Goal: Use online tool/utility

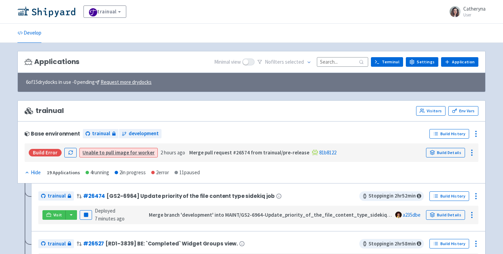
click at [324, 64] on input at bounding box center [342, 61] width 51 height 9
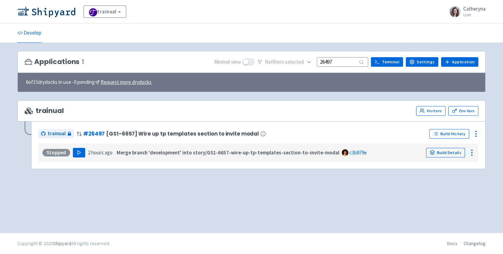
type input "26497"
click at [81, 151] on button "Play" at bounding box center [79, 153] width 12 height 10
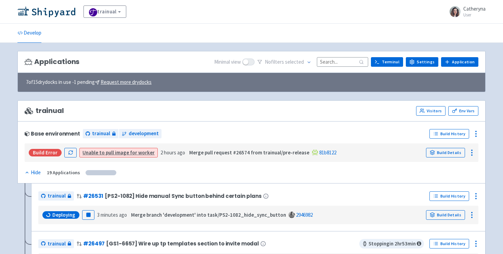
click at [352, 63] on input at bounding box center [342, 61] width 51 height 9
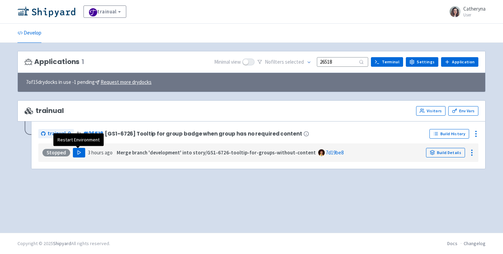
type input "26518"
click at [80, 152] on icon "button" at bounding box center [79, 152] width 5 height 5
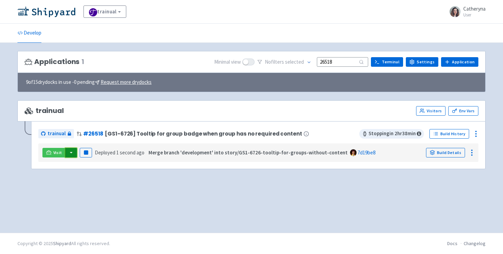
click at [73, 153] on button "button" at bounding box center [71, 153] width 12 height 10
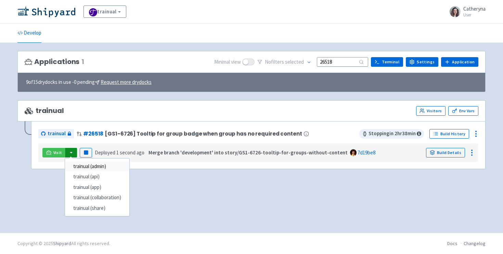
click at [102, 165] on link "trainual (admin)" at bounding box center [97, 166] width 64 height 11
